Goal: Information Seeking & Learning: Learn about a topic

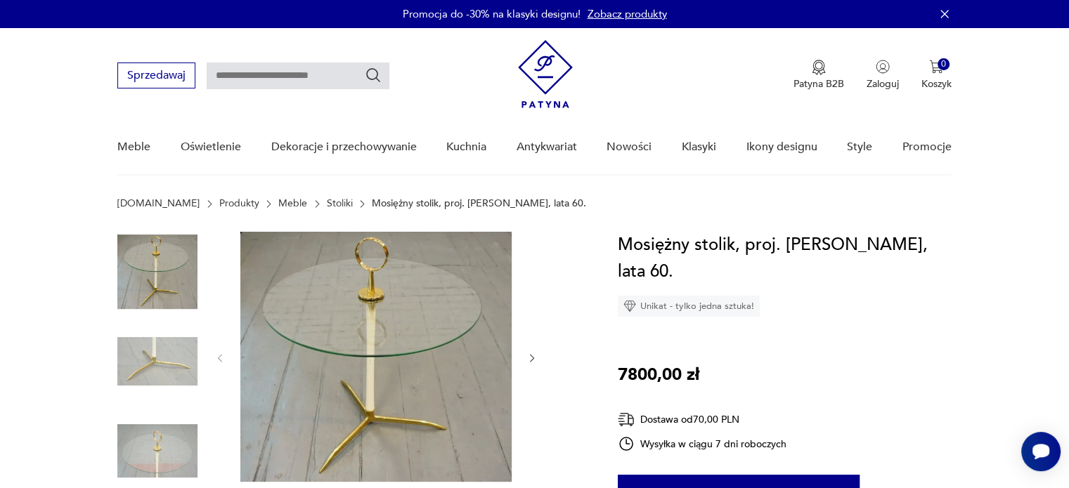
click at [945, 11] on icon "button" at bounding box center [944, 14] width 14 height 14
